Goal: Navigation & Orientation: Go to known website

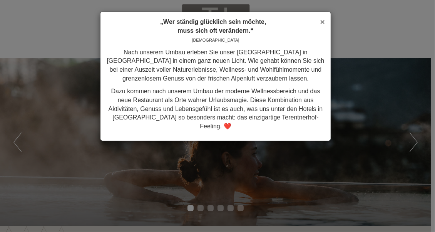
click at [323, 22] on span "×" at bounding box center [322, 21] width 5 height 9
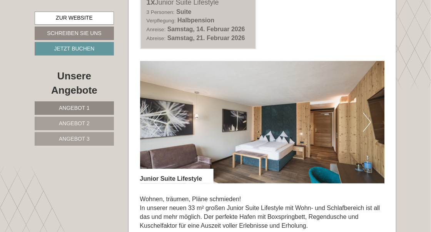
scroll to position [1000, 0]
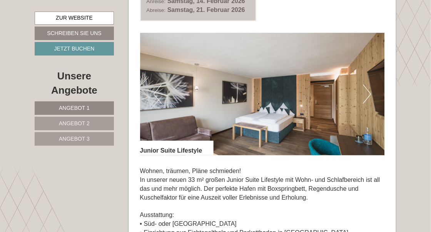
click at [366, 94] on button "Next" at bounding box center [367, 93] width 8 height 19
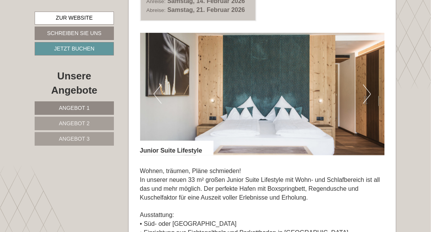
click at [366, 94] on button "Next" at bounding box center [367, 93] width 8 height 19
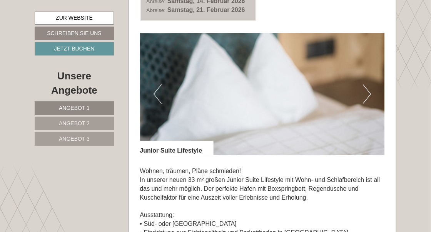
click at [366, 94] on button "Next" at bounding box center [367, 93] width 8 height 19
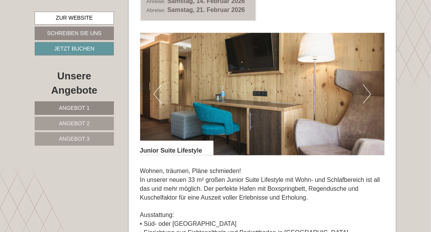
click at [366, 94] on button "Next" at bounding box center [367, 93] width 8 height 19
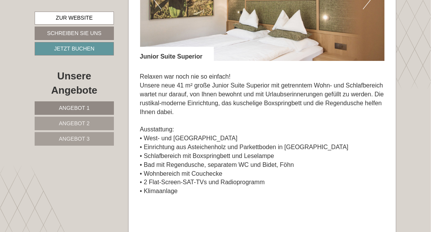
scroll to position [1616, 0]
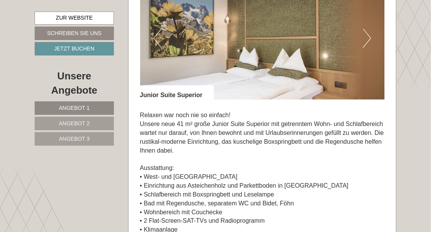
click at [365, 43] on button "Next" at bounding box center [367, 37] width 8 height 19
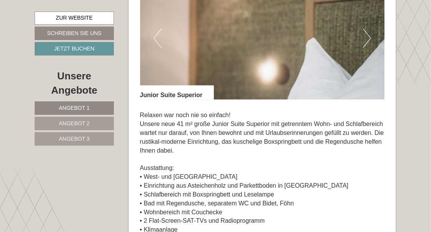
click at [365, 43] on button "Next" at bounding box center [367, 37] width 8 height 19
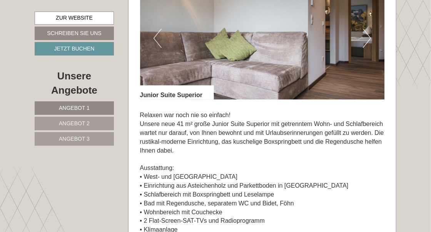
click at [365, 43] on button "Next" at bounding box center [367, 37] width 8 height 19
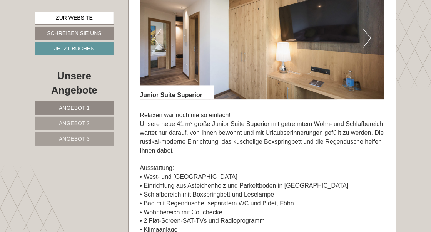
click at [365, 43] on button "Next" at bounding box center [367, 37] width 8 height 19
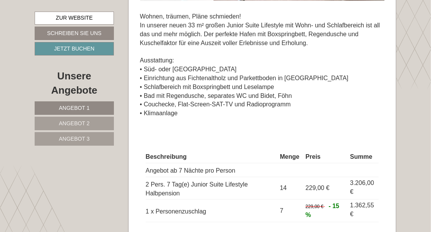
scroll to position [1039, 0]
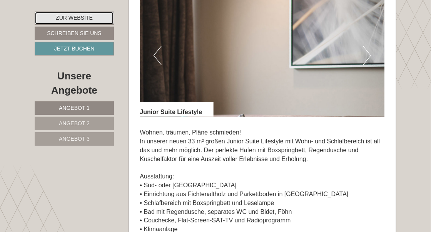
click at [75, 16] on link "Zur Website" at bounding box center [74, 18] width 79 height 13
